Goal: Book appointment/travel/reservation

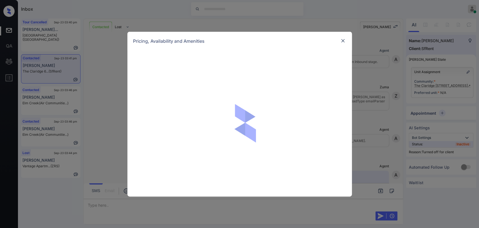
scroll to position [983, 0]
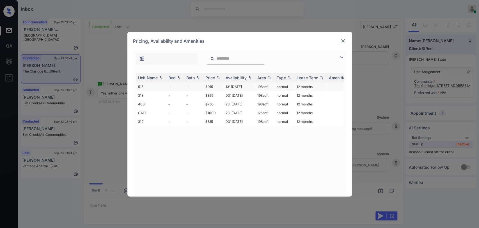
click at [176, 86] on td "-" at bounding box center [175, 86] width 18 height 9
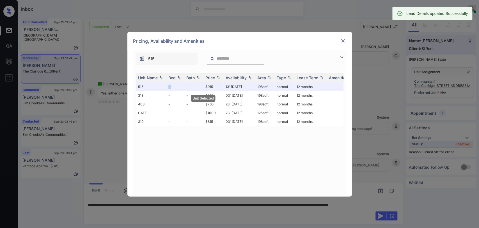
click at [343, 40] on img at bounding box center [343, 41] width 6 height 6
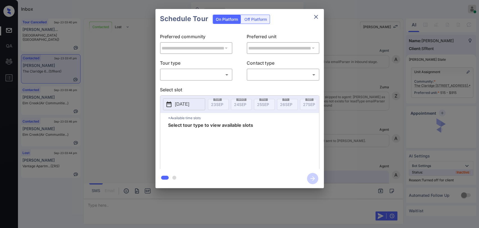
scroll to position [983, 0]
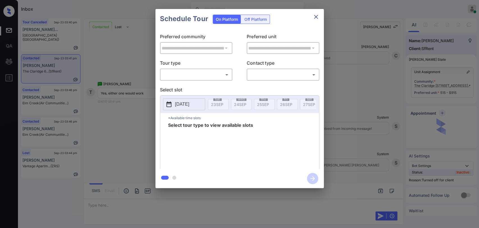
click at [256, 21] on div "Off Platform" at bounding box center [256, 19] width 28 height 9
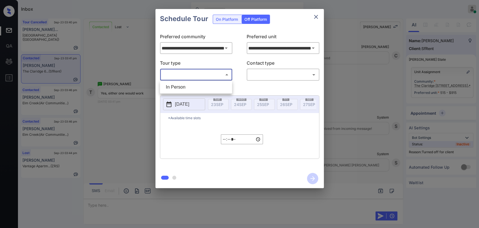
click at [192, 75] on body "Inbox Danielle Dela Cruz Online Set yourself offline Set yourself on break Prof…" at bounding box center [239, 114] width 479 height 228
click at [180, 83] on li "In Person" at bounding box center [195, 87] width 69 height 10
type input "********"
click at [254, 72] on body "Inbox Danielle Dela Cruz Online Set yourself offline Set yourself on break Prof…" at bounding box center [239, 114] width 479 height 228
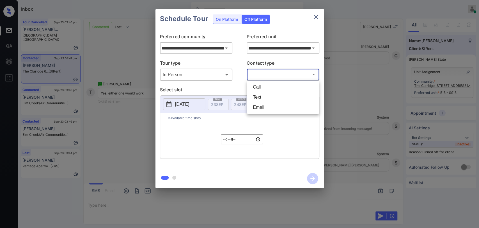
click at [256, 95] on li "Text" at bounding box center [282, 97] width 69 height 10
type input "****"
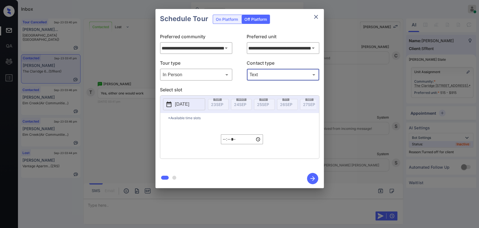
click at [202, 104] on button "2025-09-23" at bounding box center [184, 104] width 42 height 12
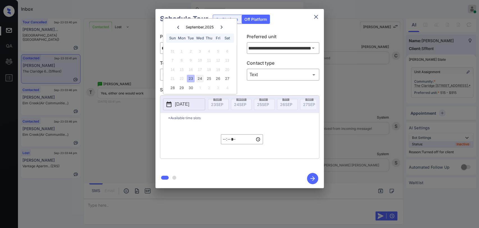
click at [200, 78] on div "24" at bounding box center [200, 79] width 8 height 8
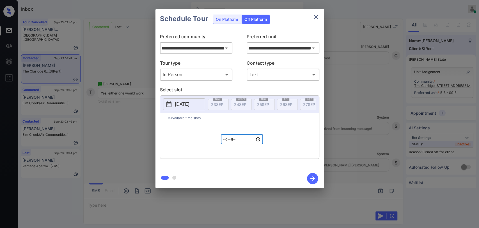
click at [231, 138] on input "*****" at bounding box center [242, 139] width 42 height 10
type input "*****"
click at [286, 134] on div "*Available time slots ***** ​" at bounding box center [239, 135] width 159 height 45
click at [311, 176] on icon "button" at bounding box center [312, 178] width 11 height 11
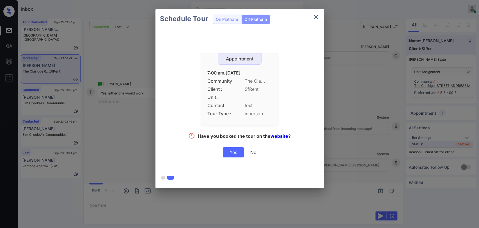
click at [233, 152] on div "Yes" at bounding box center [233, 152] width 21 height 10
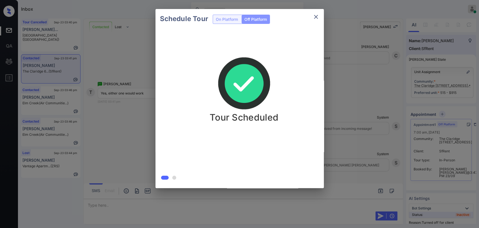
click at [113, 119] on div "Schedule Tour On Platform Off Platform Tour Scheduled" at bounding box center [239, 98] width 479 height 197
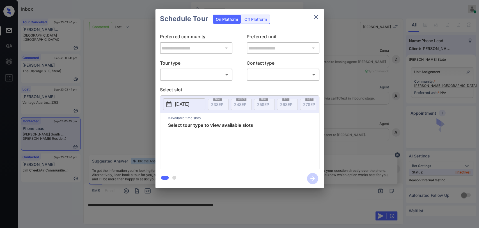
scroll to position [433, 0]
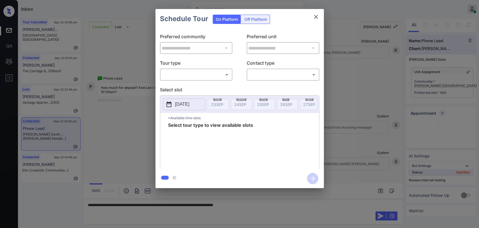
click at [201, 80] on div "​ ​" at bounding box center [196, 74] width 73 height 12
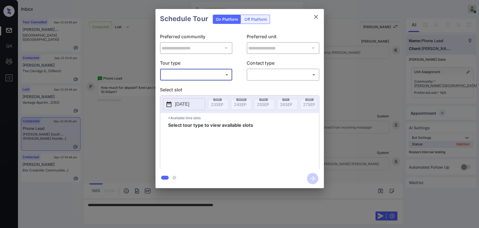
click at [200, 73] on body "Inbox Danielle Dela Cruz Online Set yourself offline Set yourself on break Prof…" at bounding box center [239, 114] width 479 height 228
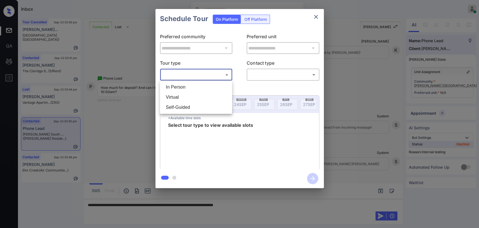
click at [185, 86] on li "In Person" at bounding box center [195, 87] width 69 height 10
type input "********"
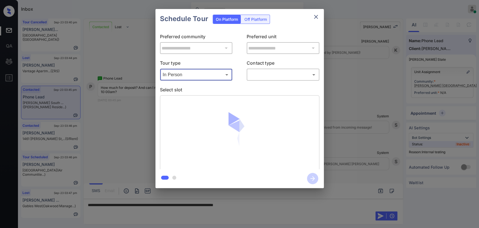
click at [280, 72] on body "Inbox Danielle Dela Cruz Online Set yourself offline Set yourself on break Prof…" at bounding box center [239, 114] width 479 height 228
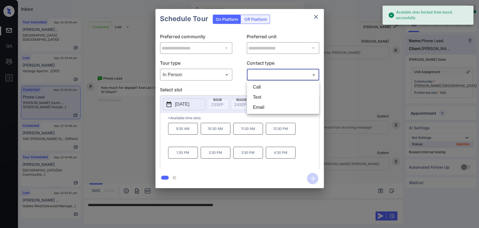
click at [264, 95] on li "Text" at bounding box center [282, 97] width 69 height 10
type input "****"
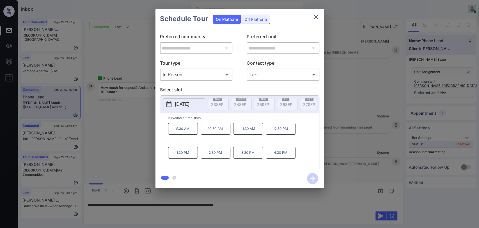
click at [189, 104] on p "2025-10-06" at bounding box center [182, 104] width 14 height 7
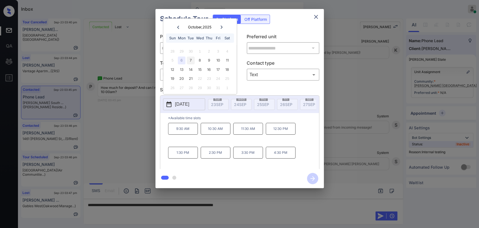
click at [193, 59] on div "7" at bounding box center [191, 60] width 8 height 8
click at [181, 60] on div "6" at bounding box center [182, 60] width 8 height 8
click at [316, 17] on icon "close" at bounding box center [315, 16] width 7 height 7
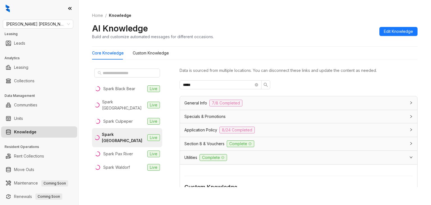
scroll to position [112, 0]
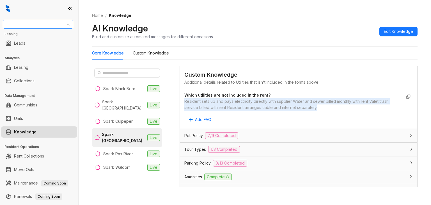
click at [29, 25] on span "Gates Hudson" at bounding box center [38, 24] width 64 height 8
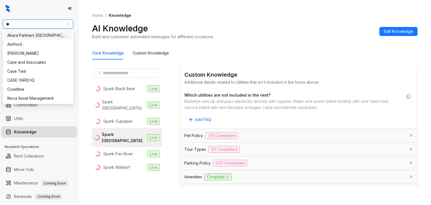
click at [29, 26] on input "**" at bounding box center [35, 24] width 59 height 8
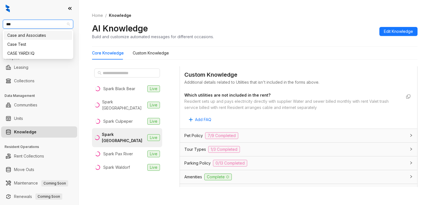
type input "****"
click at [24, 33] on div "Case and Associates" at bounding box center [37, 35] width 61 height 6
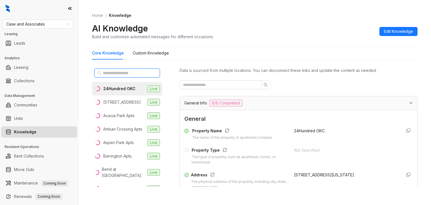
click at [118, 75] on input "text" at bounding box center [127, 73] width 49 height 6
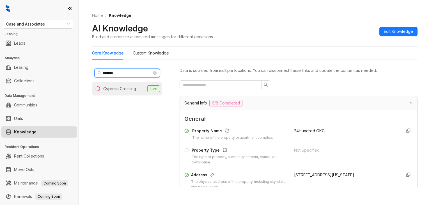
type input "*******"
click at [121, 86] on div "Cypress Crossing" at bounding box center [119, 89] width 33 height 6
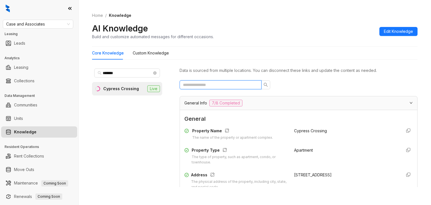
click at [231, 86] on input "text" at bounding box center [218, 85] width 71 height 6
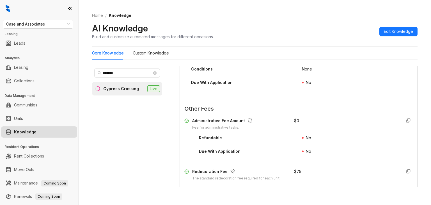
scroll to position [281, 0]
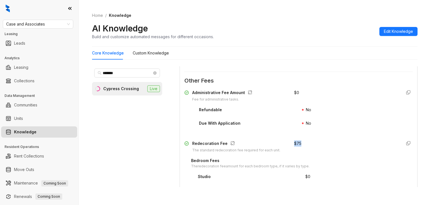
drag, startPoint x: 303, startPoint y: 143, endPoint x: 308, endPoint y: 143, distance: 4.5
click at [308, 143] on div "$ 75" at bounding box center [345, 146] width 103 height 13
copy div "$ 75"
drag, startPoint x: 237, startPoint y: 150, endPoint x: 281, endPoint y: 149, distance: 44.6
click at [281, 149] on div "Redecoration Fee The standard redecoration fee required for each unit. $ 75" at bounding box center [298, 146] width 228 height 13
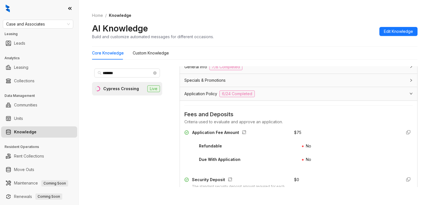
scroll to position [0, 0]
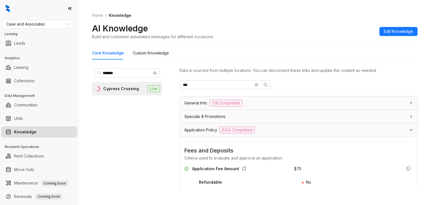
drag, startPoint x: 196, startPoint y: 81, endPoint x: 165, endPoint y: 83, distance: 30.9
click at [167, 84] on div "******* Cypress Crossing Live Data is sourced from multiple locations. You can …" at bounding box center [254, 128] width 325 height 128
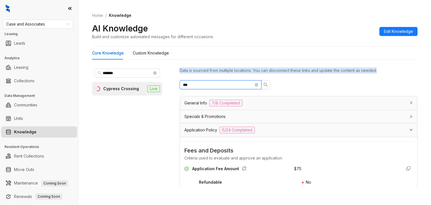
click at [185, 84] on input "***" at bounding box center [218, 85] width 71 height 6
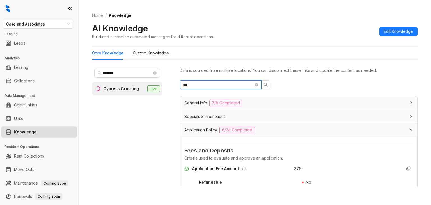
click at [185, 84] on input "***" at bounding box center [218, 85] width 71 height 6
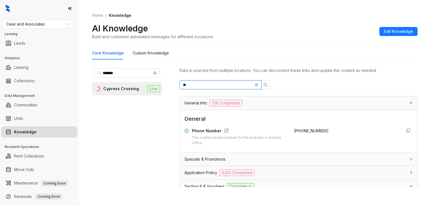
type input "**"
drag, startPoint x: 287, startPoint y: 130, endPoint x: 316, endPoint y: 130, distance: 29.2
click at [316, 130] on div "+19185052566" at bounding box center [345, 137] width 103 height 18
copy span "+19185052566"
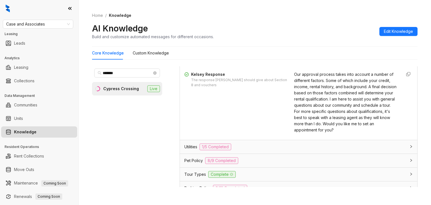
scroll to position [140, 0]
drag, startPoint x: 132, startPoint y: 71, endPoint x: 88, endPoint y: 71, distance: 44.6
click at [88, 71] on div "Home / Knowledge AI Knowledge Build and customize automated messages for differ…" at bounding box center [255, 102] width 352 height 205
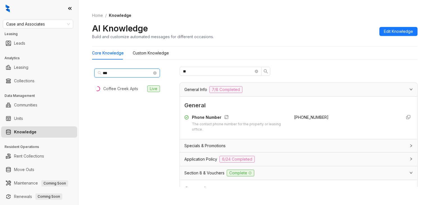
scroll to position [0, 0]
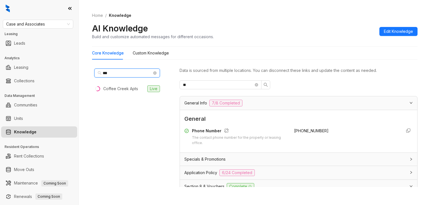
type input "***"
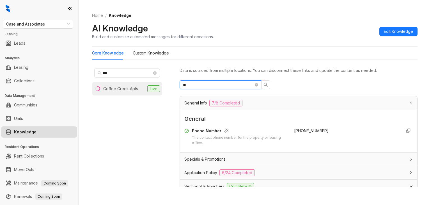
drag, startPoint x: 175, startPoint y: 88, endPoint x: 159, endPoint y: 88, distance: 16.3
click at [159, 88] on div "*** Coffee Creek Apts Live Data is sourced from multiple locations. You can dis…" at bounding box center [254, 128] width 325 height 128
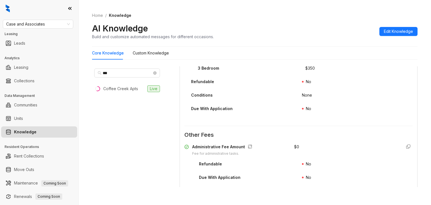
scroll to position [281, 0]
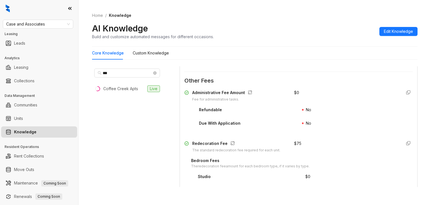
type input "***"
drag, startPoint x: 286, startPoint y: 141, endPoint x: 300, endPoint y: 141, distance: 13.2
click at [300, 141] on div "Redecoration Fee The standard redecoration fee required for each unit. $ 75" at bounding box center [298, 146] width 228 height 13
copy div "$ 75"
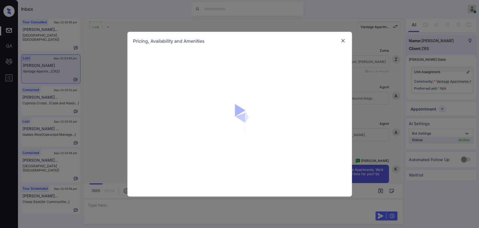
scroll to position [2426, 0]
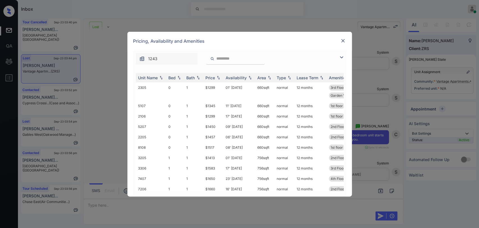
click at [312, 18] on div "**********" at bounding box center [239, 114] width 479 height 228
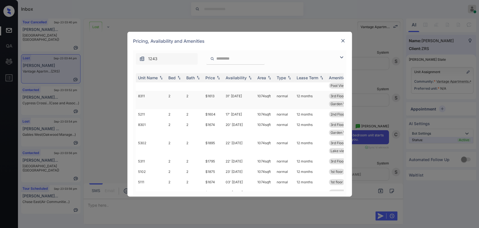
scroll to position [218, 0]
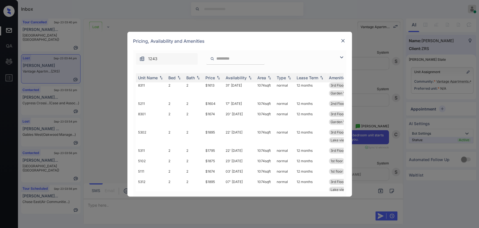
click at [93, 109] on div "**********" at bounding box center [239, 114] width 479 height 228
click at [344, 41] on img at bounding box center [343, 41] width 6 height 6
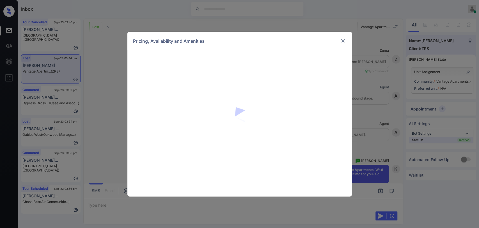
scroll to position [2426, 0]
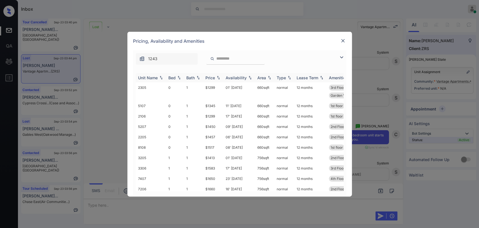
click at [174, 75] on div "Bed" at bounding box center [171, 77] width 7 height 5
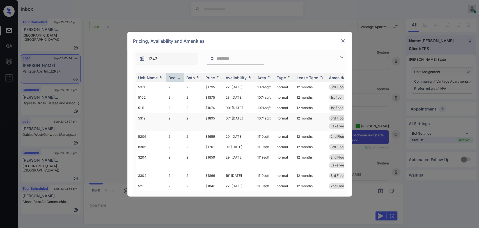
scroll to position [93, 0]
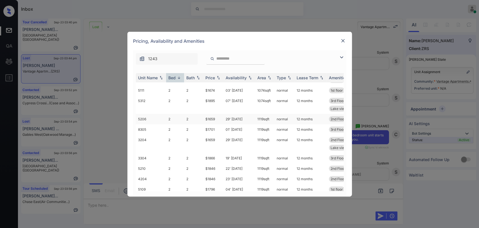
drag, startPoint x: 254, startPoint y: 116, endPoint x: 271, endPoint y: 117, distance: 16.6
click at [271, 117] on td "1119 sqft" at bounding box center [264, 119] width 19 height 10
copy td "1119 sqft"
click at [343, 41] on img at bounding box center [343, 41] width 6 height 6
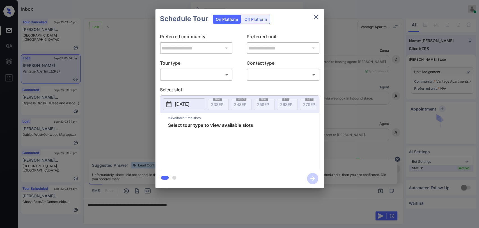
scroll to position [2426, 0]
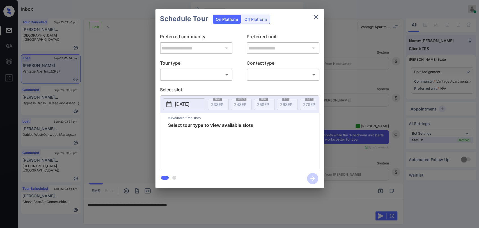
click at [115, 81] on div "**********" at bounding box center [239, 98] width 479 height 197
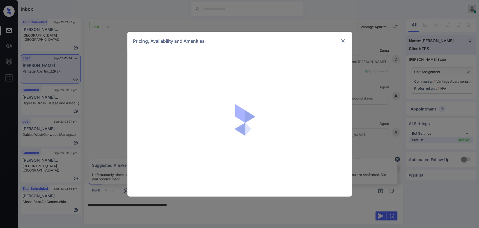
scroll to position [2426, 0]
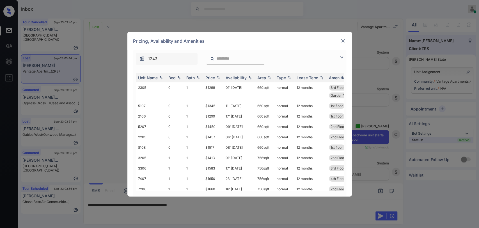
click at [343, 40] on img at bounding box center [343, 41] width 6 height 6
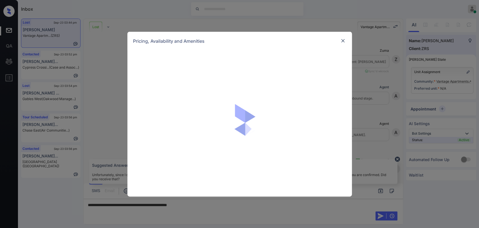
scroll to position [2426, 0]
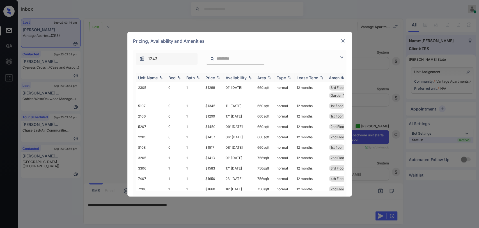
click at [174, 79] on div "Bed" at bounding box center [171, 77] width 7 height 5
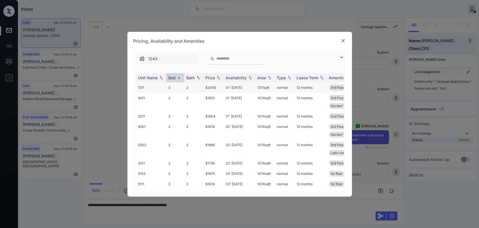
drag, startPoint x: 256, startPoint y: 85, endPoint x: 270, endPoint y: 87, distance: 13.9
click at [270, 87] on td "1311 sqft" at bounding box center [264, 87] width 19 height 10
copy td "1311 sqft"
click at [342, 39] on img at bounding box center [343, 41] width 6 height 6
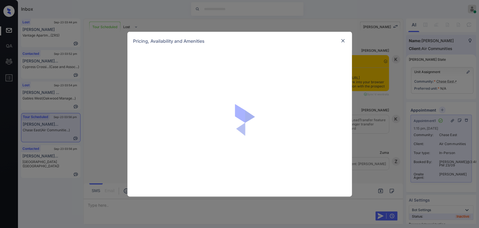
scroll to position [1986, 0]
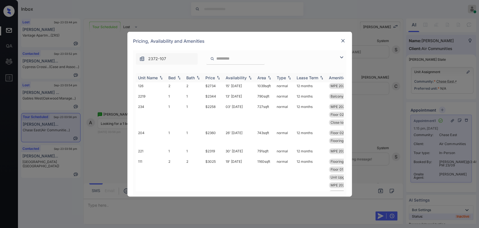
click at [171, 75] on div "Bed" at bounding box center [171, 77] width 7 height 5
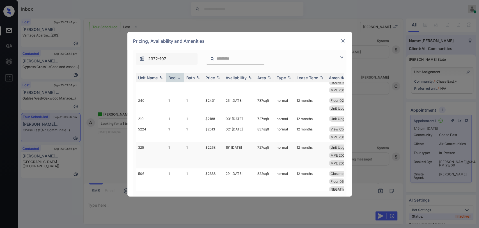
scroll to position [2791, 0]
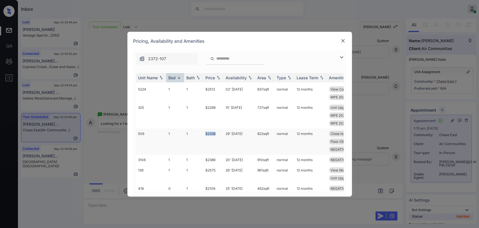
drag, startPoint x: 212, startPoint y: 133, endPoint x: 220, endPoint y: 132, distance: 8.6
click at [220, 132] on tr "506 1 1 $2338 29' [DATE] 822 sqft normal 12 months Close to Amenit... View Pool…" at bounding box center [282, 141] width 293 height 26
drag, startPoint x: 204, startPoint y: 110, endPoint x: 218, endPoint y: 109, distance: 13.8
click at [218, 109] on td "$2268" at bounding box center [213, 115] width 20 height 26
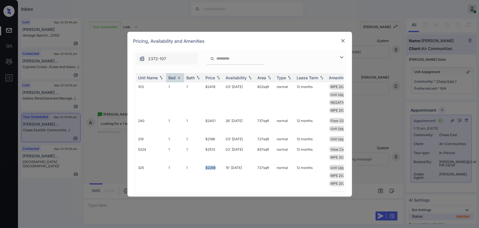
scroll to position [2666, 0]
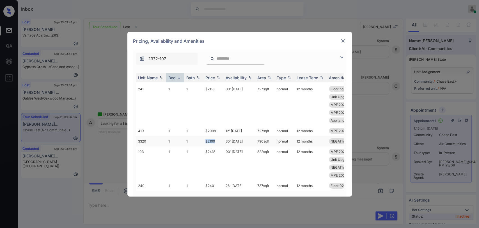
drag, startPoint x: 204, startPoint y: 141, endPoint x: 216, endPoint y: 140, distance: 12.6
click at [216, 140] on td "$2199" at bounding box center [213, 141] width 20 height 10
drag, startPoint x: 204, startPoint y: 88, endPoint x: 215, endPoint y: 87, distance: 11.3
click at [215, 87] on td "$2118" at bounding box center [213, 105] width 20 height 42
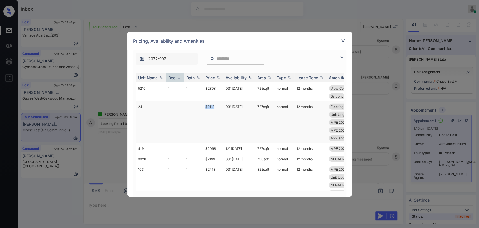
scroll to position [2604, 0]
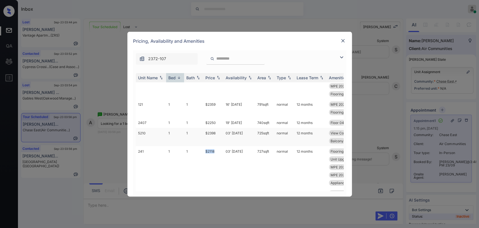
copy td "$2118"
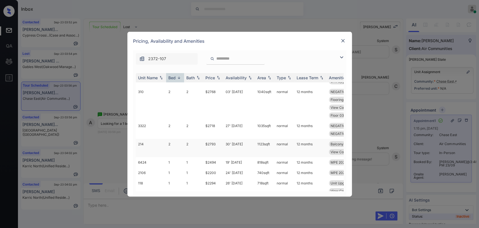
scroll to position [1388, 0]
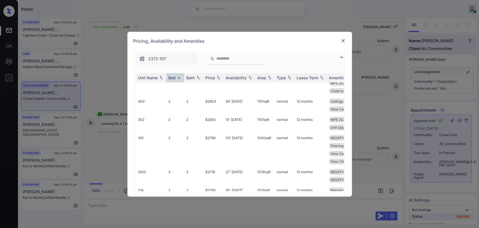
click at [343, 39] on img at bounding box center [343, 41] width 6 height 6
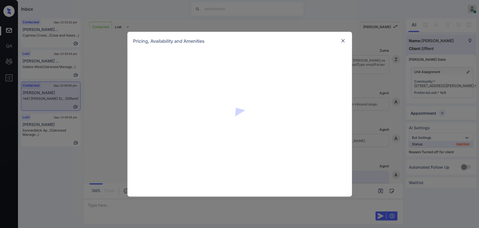
scroll to position [1030, 0]
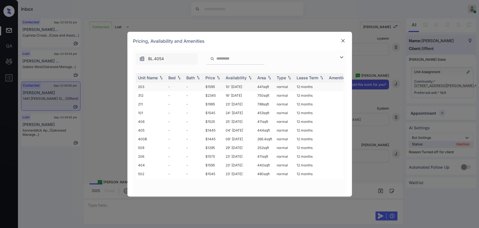
click at [160, 86] on td "203" at bounding box center [151, 86] width 30 height 9
click at [159, 86] on td "203" at bounding box center [151, 86] width 30 height 9
click at [169, 86] on td "-" at bounding box center [175, 86] width 18 height 9
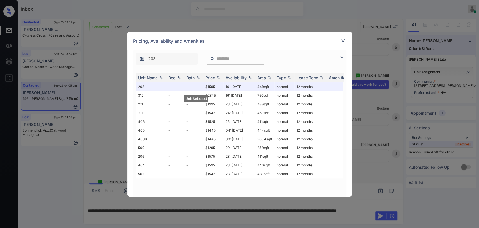
click at [347, 39] on div "Pricing, Availability and Amenities" at bounding box center [239, 41] width 224 height 19
click at [342, 39] on img at bounding box center [343, 41] width 6 height 6
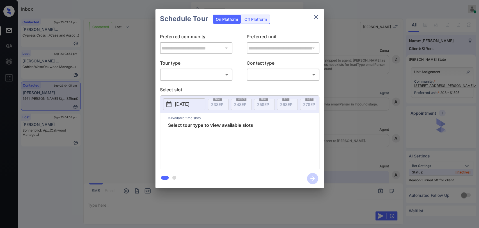
scroll to position [1030, 0]
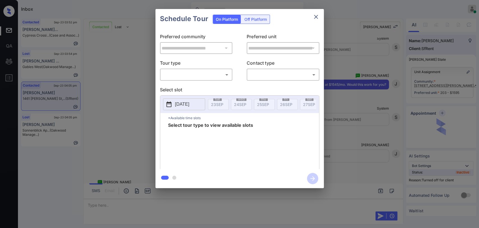
click at [251, 20] on div "Off Platform" at bounding box center [256, 19] width 28 height 9
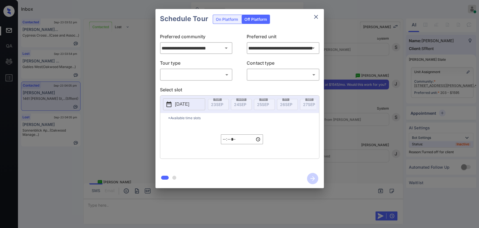
click at [174, 77] on body "Inbox [PERSON_NAME] [PERSON_NAME] Online Set yourself offline Set yourself on b…" at bounding box center [239, 114] width 479 height 228
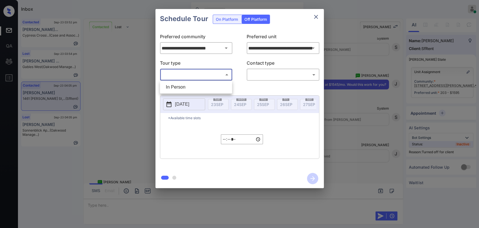
click at [180, 87] on li "In Person" at bounding box center [195, 87] width 69 height 10
type input "********"
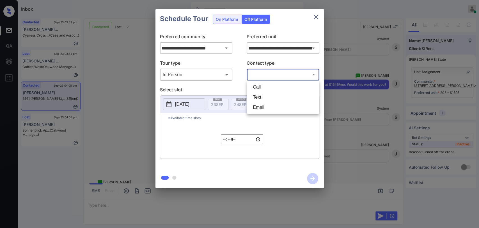
click at [278, 72] on body "Inbox [PERSON_NAME] [PERSON_NAME] Online Set yourself offline Set yourself on b…" at bounding box center [239, 114] width 479 height 228
click at [261, 94] on li "Text" at bounding box center [282, 97] width 69 height 10
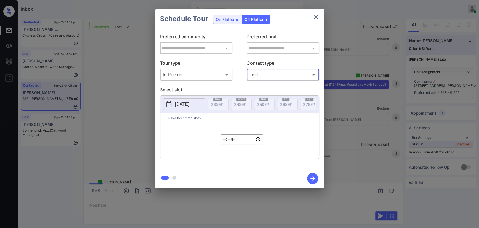
type input "****"
type input "**********"
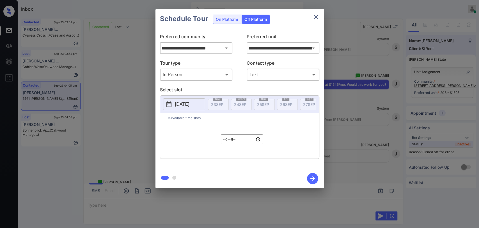
click at [189, 104] on p "[DATE]" at bounding box center [182, 104] width 14 height 7
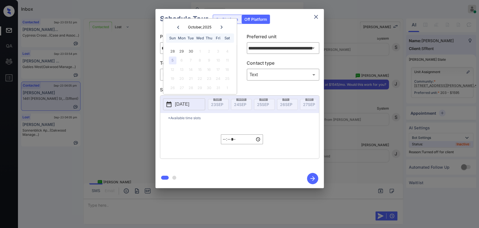
click at [179, 27] on icon at bounding box center [177, 27] width 3 height 3
click at [227, 78] on div "27" at bounding box center [227, 79] width 8 height 8
click at [203, 131] on div "*Available time slots ***** ​" at bounding box center [239, 135] width 159 height 45
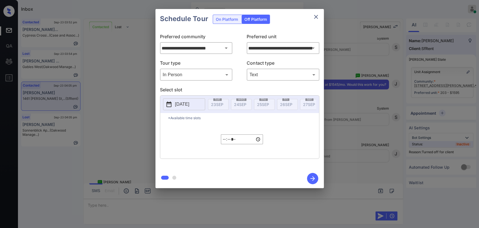
click at [252, 20] on div "Off Platform" at bounding box center [256, 19] width 28 height 9
click at [189, 103] on p "[DATE]" at bounding box center [182, 104] width 14 height 7
click at [146, 45] on div "**********" at bounding box center [239, 98] width 479 height 197
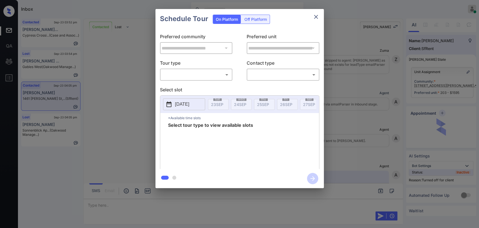
scroll to position [1384, 0]
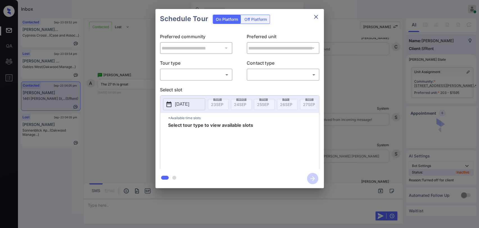
click at [258, 21] on div "Off Platform" at bounding box center [256, 19] width 28 height 9
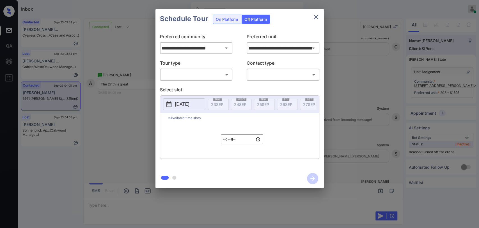
click at [190, 73] on body "Inbox [PERSON_NAME] [PERSON_NAME] Online Set yourself offline Set yourself on b…" at bounding box center [239, 114] width 479 height 228
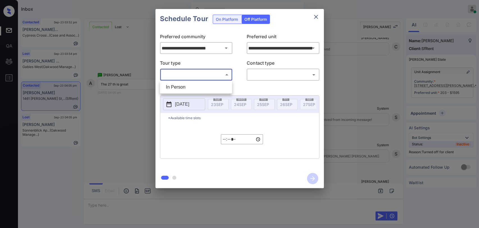
click at [182, 89] on li "In Person" at bounding box center [195, 87] width 69 height 10
type input "********"
click at [275, 74] on body "Inbox [PERSON_NAME] [PERSON_NAME] Online Set yourself offline Set yourself on b…" at bounding box center [239, 114] width 479 height 228
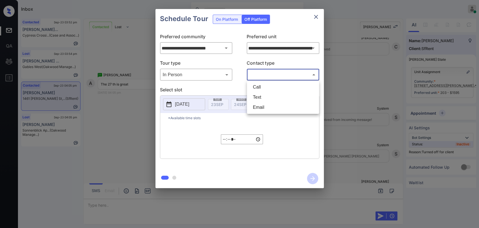
click at [259, 96] on li "Text" at bounding box center [282, 97] width 69 height 10
type input "****"
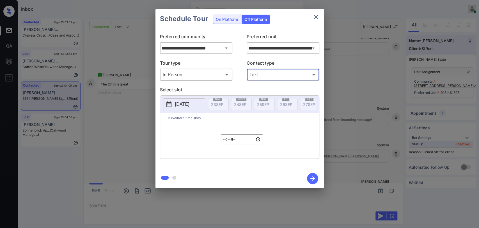
click at [189, 105] on p "2025-10-05" at bounding box center [182, 104] width 14 height 7
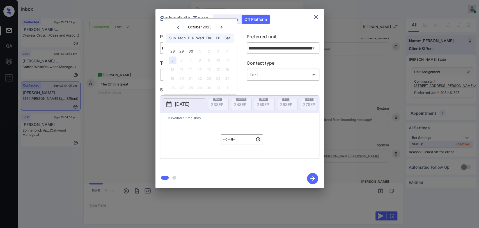
click at [179, 26] on icon at bounding box center [177, 27] width 3 height 3
click at [228, 78] on div "27" at bounding box center [227, 79] width 8 height 8
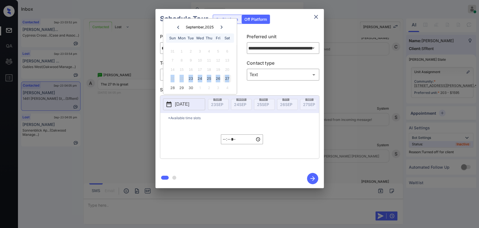
click at [228, 78] on div "27" at bounding box center [227, 79] width 8 height 8
click at [298, 49] on input "**********" at bounding box center [283, 47] width 72 height 11
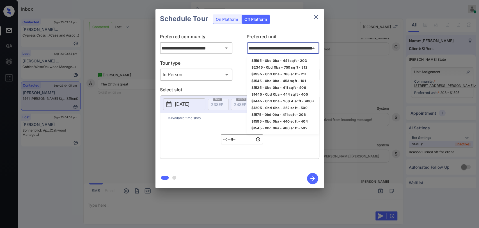
click at [300, 34] on p "Preferred unit" at bounding box center [283, 37] width 73 height 9
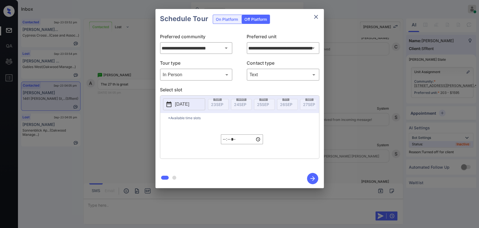
click at [316, 17] on icon "close" at bounding box center [315, 16] width 7 height 7
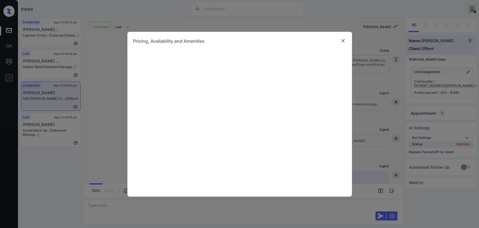
scroll to position [1384, 0]
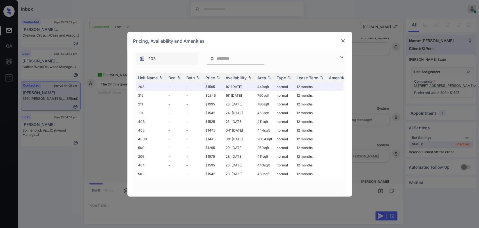
click at [214, 105] on td "$1995" at bounding box center [213, 104] width 20 height 9
click at [174, 92] on td "-" at bounding box center [175, 95] width 18 height 9
click at [173, 92] on td "-" at bounding box center [175, 95] width 18 height 9
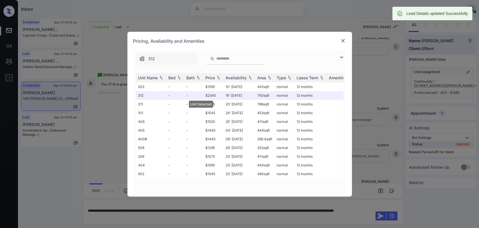
click at [344, 41] on img at bounding box center [343, 41] width 6 height 6
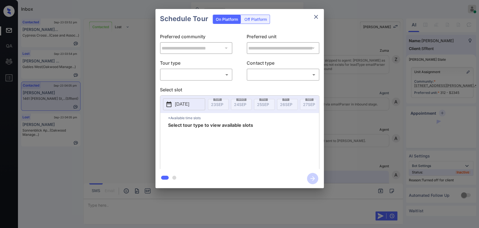
scroll to position [1384, 0]
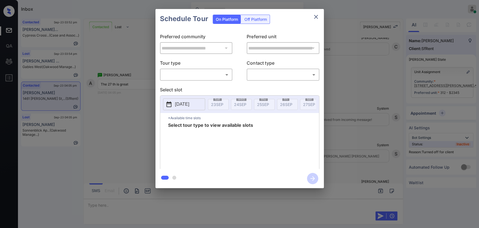
click at [251, 19] on div "Off Platform" at bounding box center [256, 19] width 28 height 9
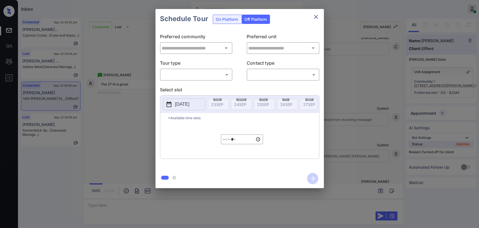
type input "**********"
click at [182, 72] on body "Inbox [PERSON_NAME] [PERSON_NAME] Online Set yourself offline Set yourself on b…" at bounding box center [239, 114] width 479 height 228
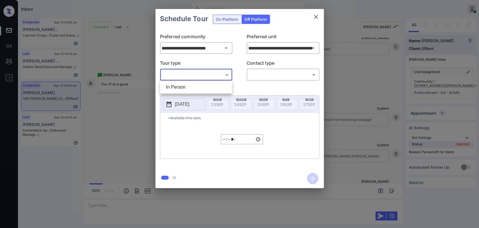
click at [182, 87] on li "In Person" at bounding box center [195, 87] width 69 height 10
type input "********"
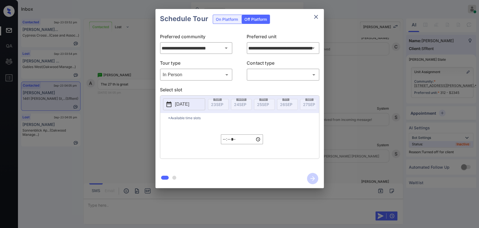
click at [181, 99] on button "2025-10-05" at bounding box center [184, 104] width 42 height 12
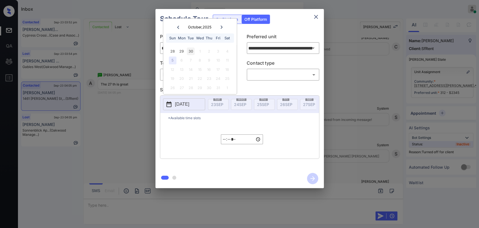
click at [188, 50] on div "30" at bounding box center [191, 51] width 8 height 8
click at [183, 49] on div "1" at bounding box center [182, 51] width 8 height 8
click at [178, 49] on div "1" at bounding box center [182, 51] width 8 height 8
click at [226, 77] on div "27" at bounding box center [227, 79] width 8 height 8
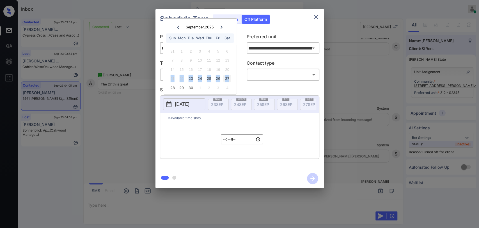
click at [226, 77] on div "27" at bounding box center [227, 79] width 8 height 8
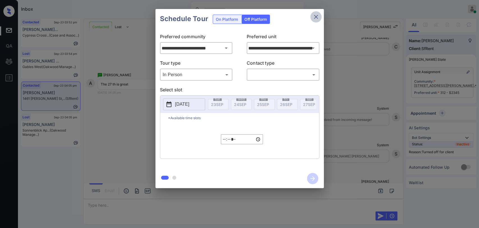
click at [315, 14] on icon "close" at bounding box center [315, 16] width 7 height 7
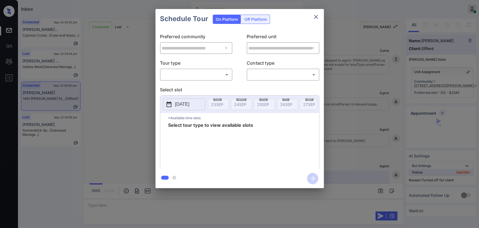
scroll to position [1483, 0]
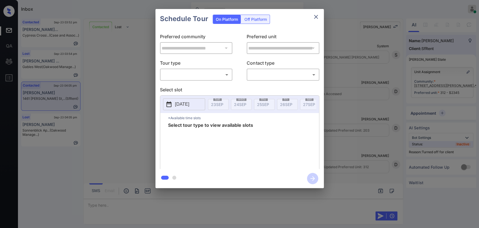
click at [255, 18] on div "Off Platform" at bounding box center [256, 19] width 28 height 9
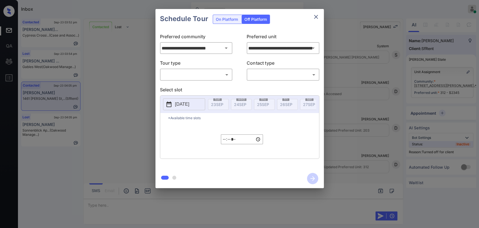
click at [197, 77] on body "Inbox [PERSON_NAME] [PERSON_NAME] Online Set yourself offline Set yourself on b…" at bounding box center [239, 114] width 479 height 228
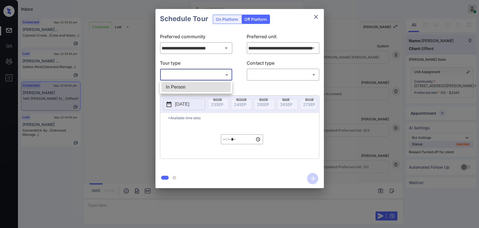
click at [184, 84] on li "In Person" at bounding box center [195, 87] width 69 height 10
type input "********"
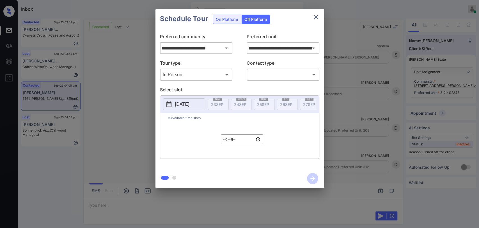
click at [189, 102] on p "[DATE]" at bounding box center [182, 104] width 14 height 7
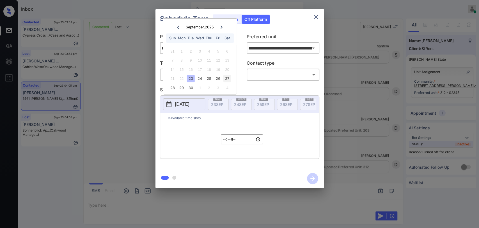
click at [225, 79] on div "27" at bounding box center [227, 79] width 8 height 8
click at [263, 75] on body "Inbox [PERSON_NAME] [PERSON_NAME] Online Set yourself offline Set yourself on b…" at bounding box center [239, 114] width 479 height 228
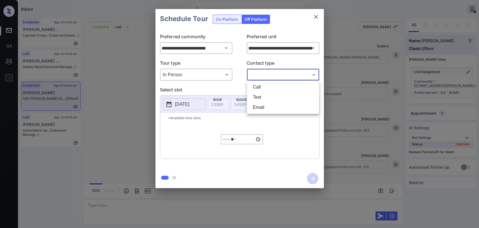
click at [259, 95] on li "Text" at bounding box center [282, 97] width 69 height 10
type input "****"
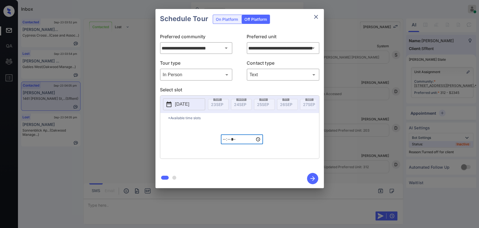
click at [224, 141] on input "*****" at bounding box center [242, 139] width 42 height 10
type input "*****"
click at [292, 130] on div "*Available time slots ***** ​" at bounding box center [239, 135] width 159 height 45
click at [309, 176] on icon "button" at bounding box center [312, 178] width 11 height 11
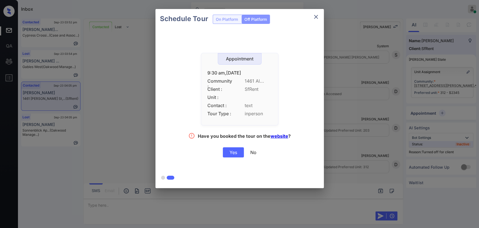
click at [236, 152] on div "Yes" at bounding box center [233, 152] width 21 height 10
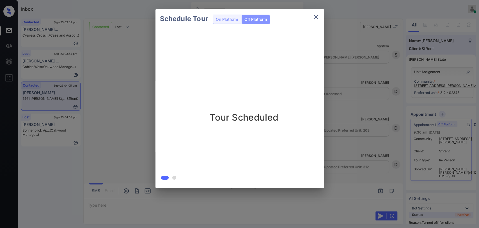
scroll to position [1519, 0]
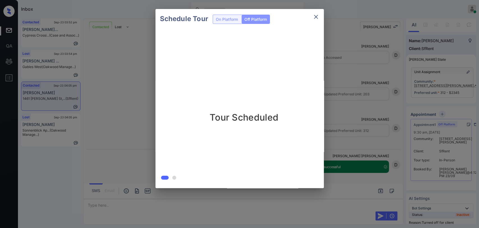
click at [119, 114] on div "Schedule Tour On Platform Off Platform Tour Scheduled" at bounding box center [239, 98] width 479 height 197
